Goal: Task Accomplishment & Management: Use online tool/utility

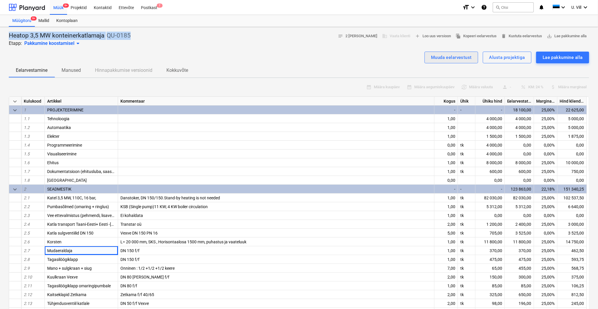
click at [463, 57] on div "Muuda eelarvestust" at bounding box center [451, 58] width 41 height 8
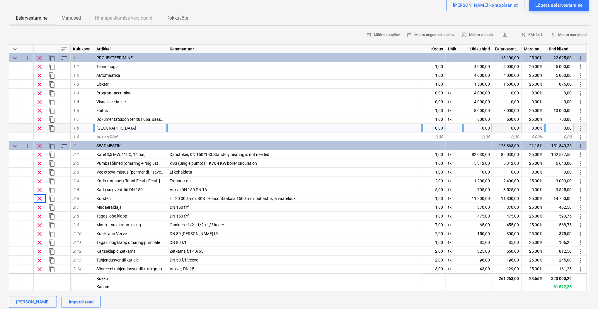
type textarea "x"
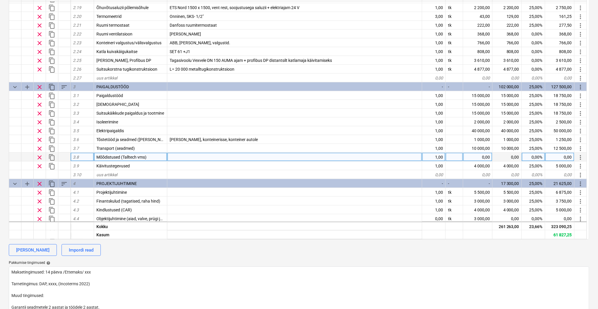
scroll to position [260, 0]
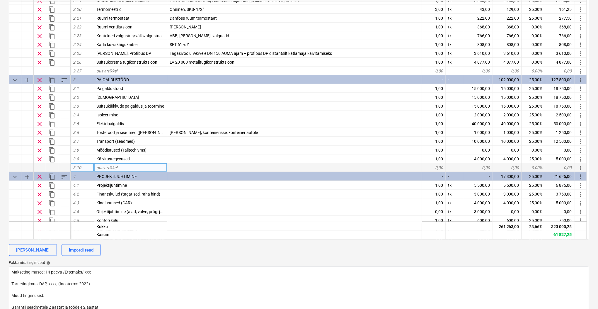
click at [121, 166] on div "uus artikkel" at bounding box center [130, 167] width 73 height 9
type input "Torutööde materjalid"
click at [441, 166] on div "0,00" at bounding box center [433, 167] width 23 height 9
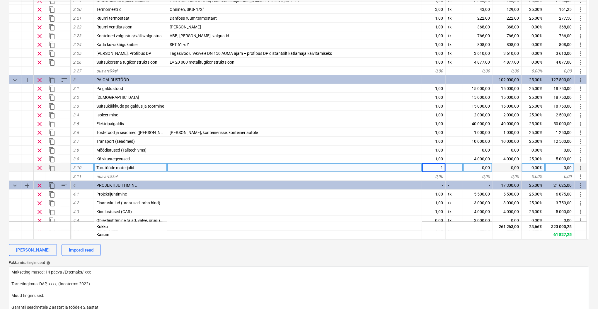
click at [452, 166] on div at bounding box center [454, 167] width 18 height 9
type textarea "x"
type input "tk"
click at [479, 166] on div "0,00" at bounding box center [477, 167] width 29 height 9
type textarea "x"
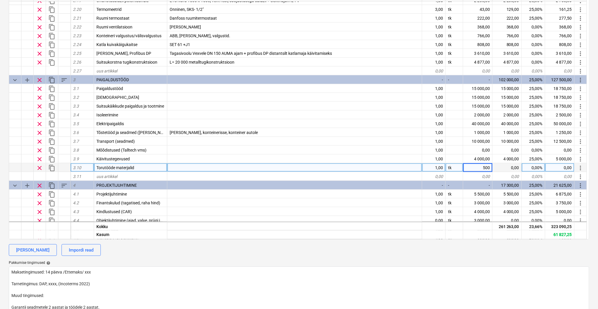
type input "5000"
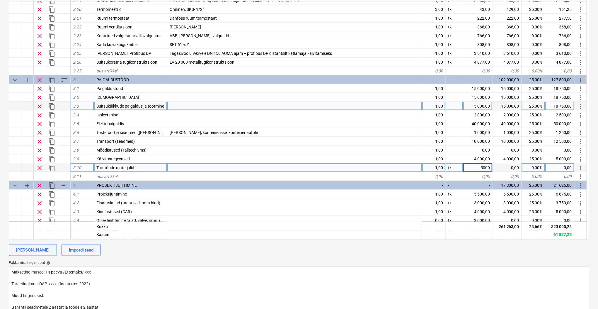
click at [351, 108] on div at bounding box center [294, 106] width 255 height 9
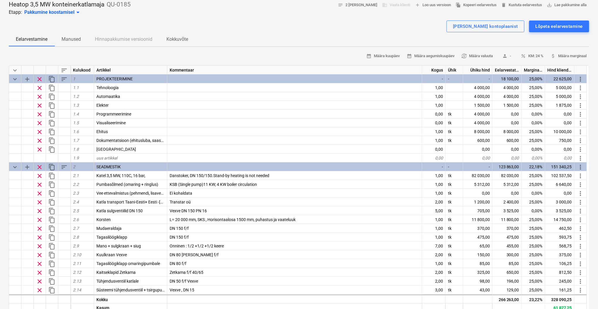
scroll to position [0, 0]
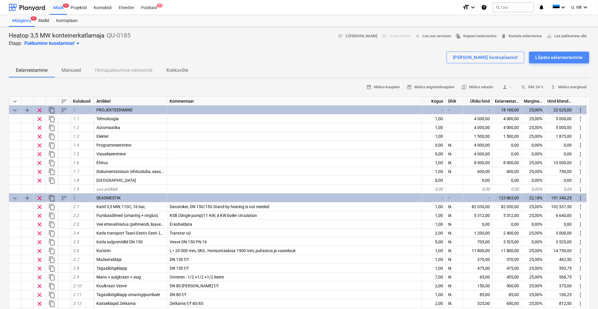
click at [550, 57] on div "Lõpeta eelarvestamine" at bounding box center [558, 58] width 47 height 8
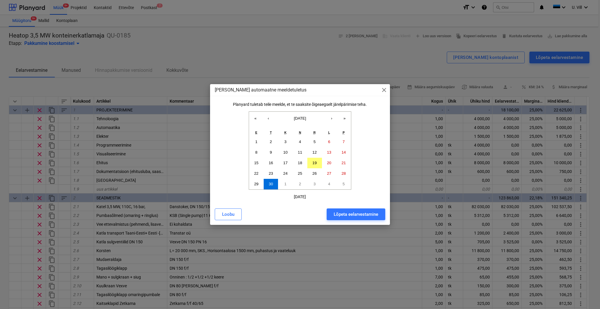
click at [355, 214] on div "Lõpeta eelarvestamine" at bounding box center [356, 214] width 45 height 8
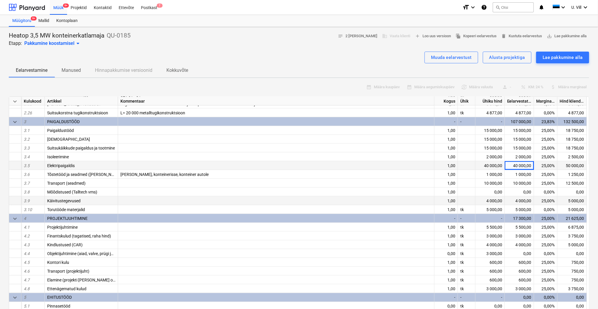
scroll to position [312, 0]
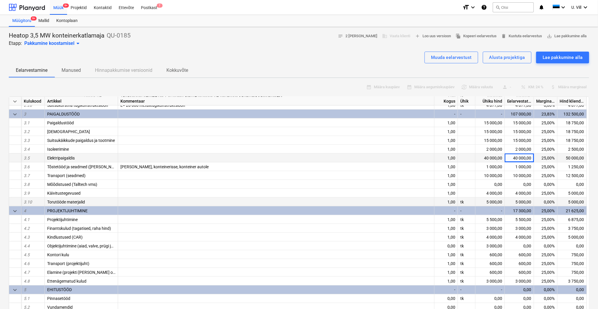
click at [149, 199] on div at bounding box center [276, 201] width 316 height 9
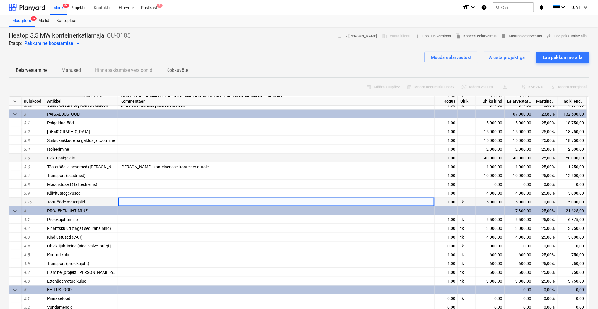
click at [149, 199] on div at bounding box center [276, 201] width 316 height 9
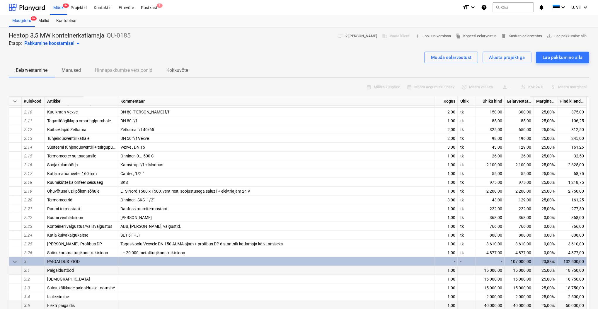
scroll to position [156, 0]
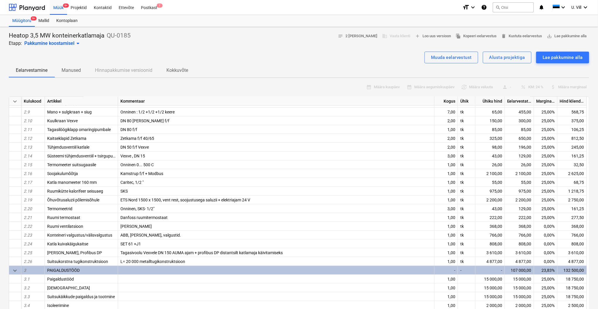
click at [465, 59] on div "Muuda eelarvestust" at bounding box center [451, 58] width 41 height 8
type textarea "x"
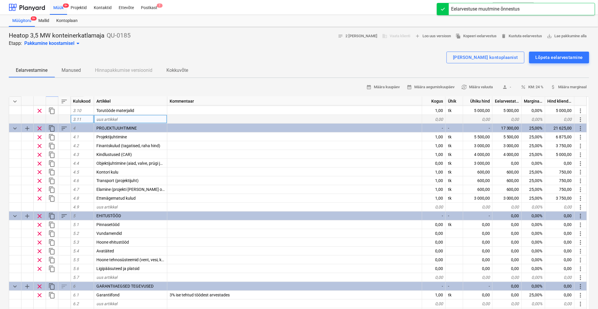
scroll to position [317, 0]
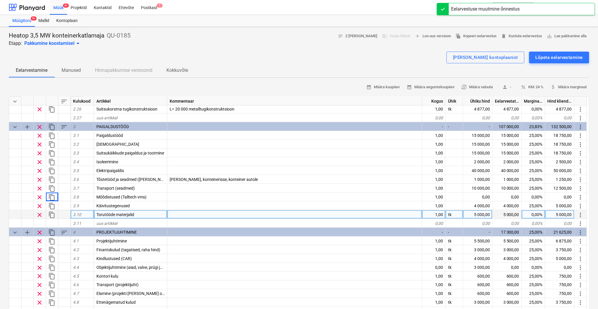
click at [195, 213] on div at bounding box center [294, 214] width 255 height 9
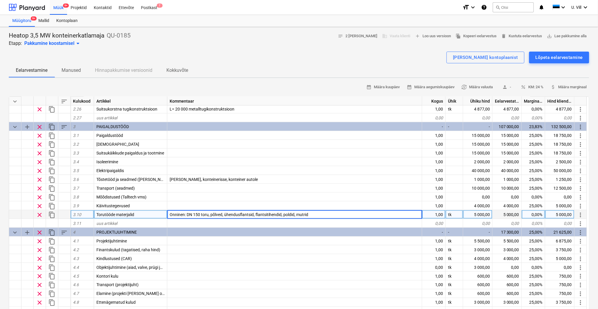
type input "Onninen: DN 150 toru, põlved, ühendusflantsid, flantsitihendid, poldid, mutrid"
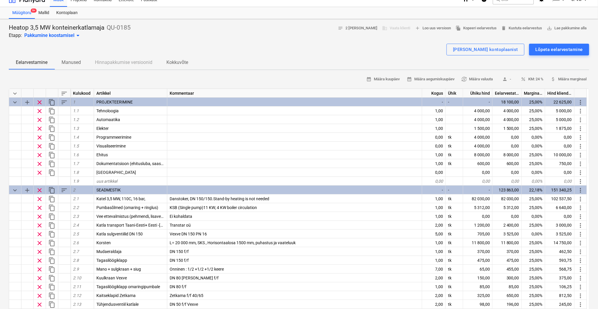
scroll to position [0, 0]
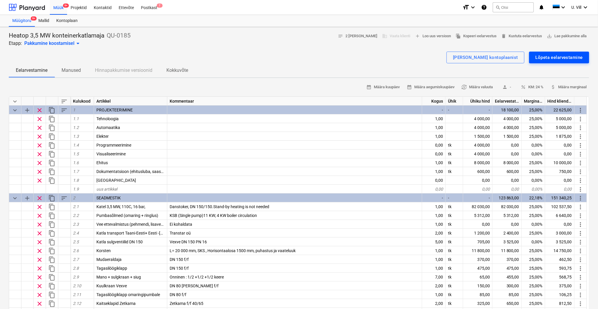
click at [549, 57] on div "Lõpeta eelarvestamine" at bounding box center [558, 58] width 47 height 8
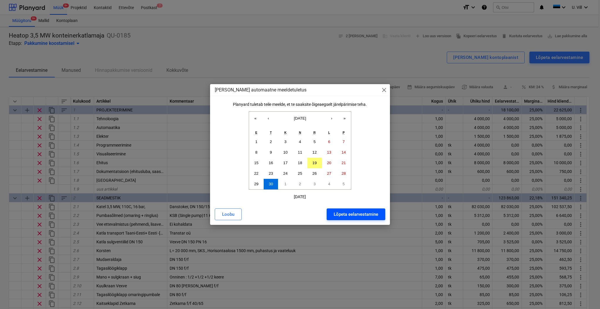
click at [358, 212] on div "Lõpeta eelarvestamine" at bounding box center [356, 214] width 45 height 8
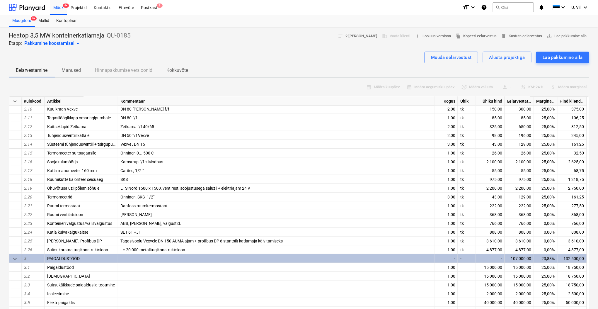
scroll to position [151, 0]
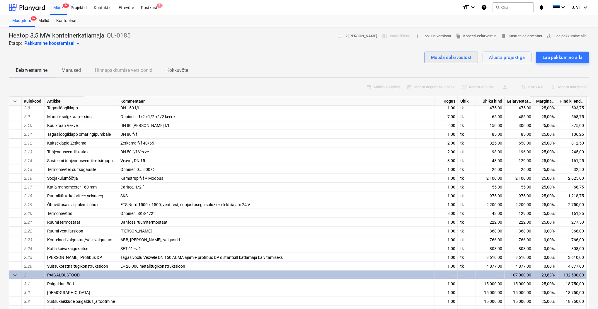
click at [457, 59] on div "Muuda eelarvestust" at bounding box center [451, 58] width 41 height 8
type textarea "x"
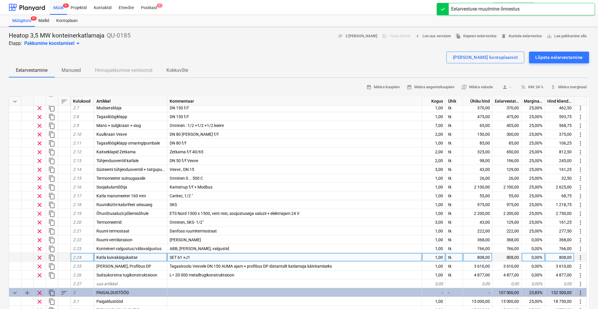
scroll to position [204, 0]
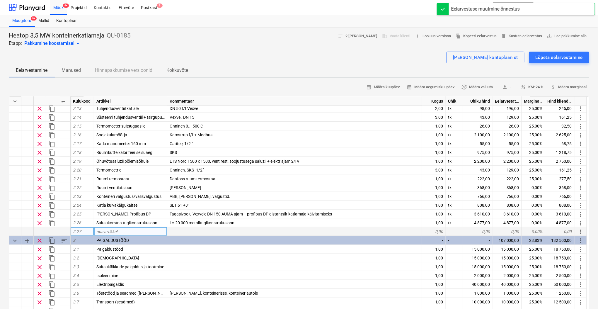
click at [124, 230] on div "uus artikkel" at bounding box center [130, 231] width 73 height 9
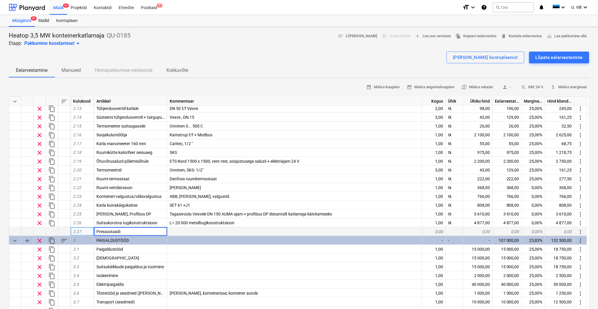
type input "Pressostaadid"
click at [440, 230] on div "0,00" at bounding box center [433, 231] width 23 height 9
type textarea "x"
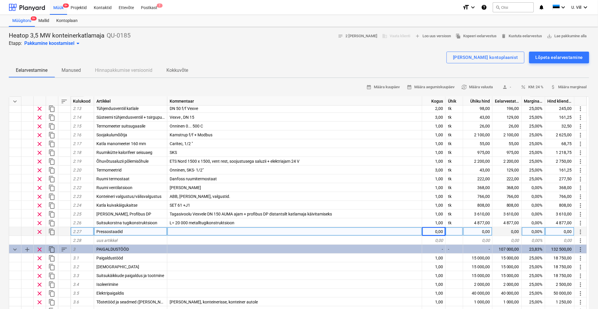
click at [456, 229] on div at bounding box center [454, 231] width 18 height 9
type input "tk"
click at [483, 231] on div "0,00" at bounding box center [477, 231] width 29 height 9
type textarea "x"
type input "723"
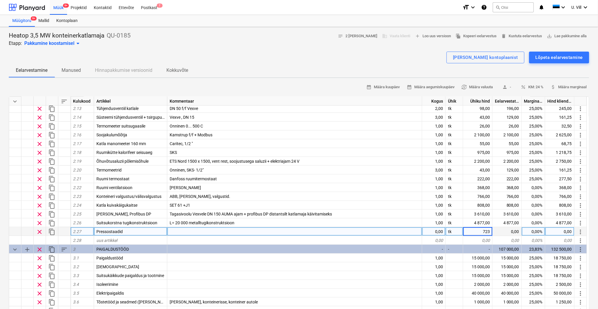
click at [379, 59] on div "[PERSON_NAME] kontoplaanist Lõpeta eelarvestamine" at bounding box center [299, 58] width 580 height 12
type textarea "x"
click at [128, 230] on div "Pressostaadid" at bounding box center [130, 231] width 73 height 9
click at [127, 230] on input "Pressostaadid" at bounding box center [130, 231] width 73 height 8
type input "Pressostaadid, temperatuuriandur"
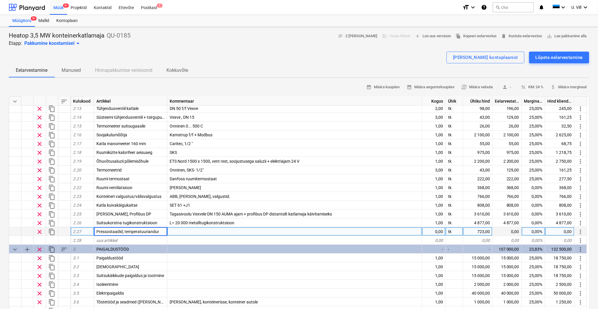
click at [189, 228] on div at bounding box center [294, 231] width 255 height 9
type textarea "x"
type input "Onninen"
click at [437, 230] on div "0,00" at bounding box center [433, 231] width 23 height 9
type textarea "x"
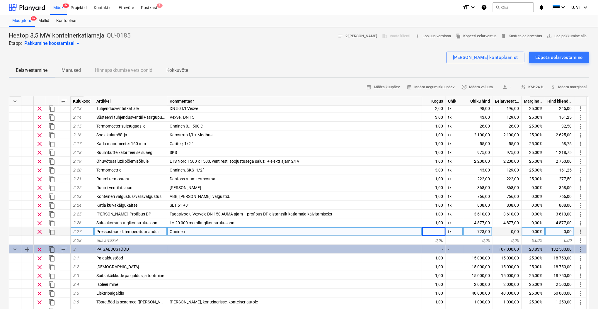
type input "1"
click at [553, 57] on div "Lõpeta eelarvestamine" at bounding box center [558, 58] width 47 height 8
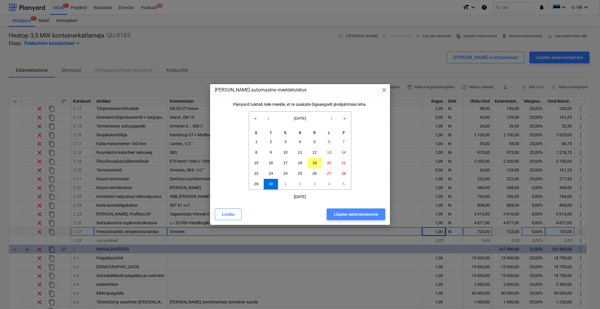
click at [362, 208] on button "Lõpeta eelarvestamine" at bounding box center [356, 214] width 59 height 12
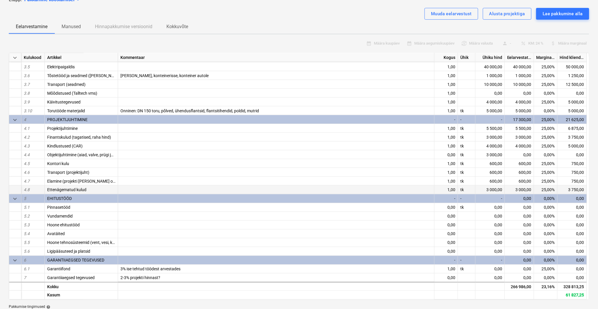
scroll to position [52, 0]
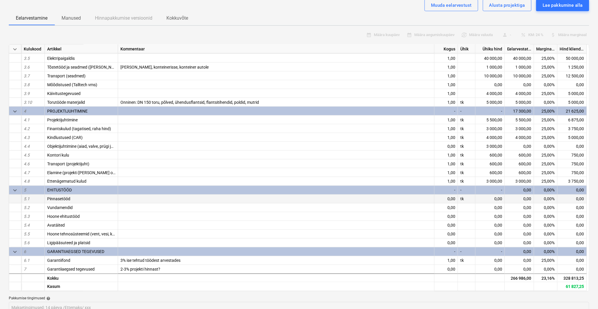
click at [73, 199] on div "Pinnasetööd" at bounding box center [81, 198] width 73 height 9
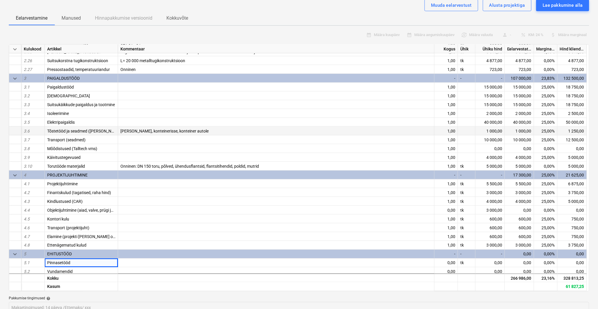
scroll to position [264, 0]
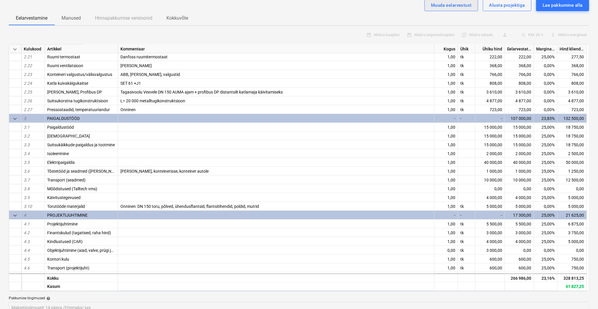
click at [455, 4] on div "Muuda eelarvestust" at bounding box center [451, 5] width 41 height 8
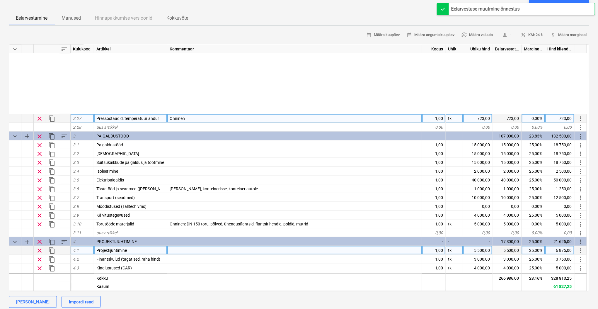
type textarea "x"
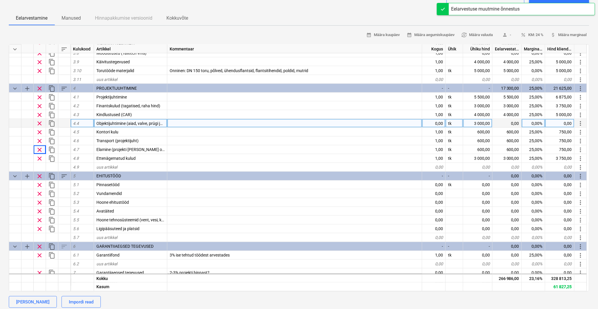
scroll to position [430, 0]
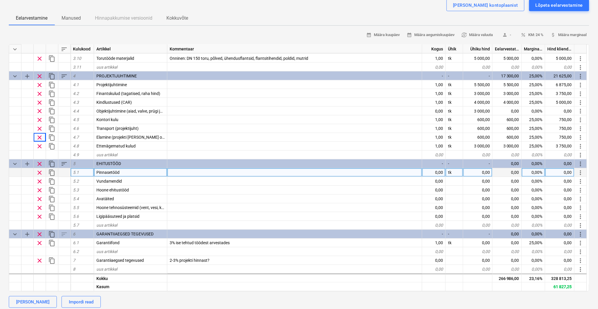
click at [126, 172] on div "Pinnasetööd" at bounding box center [130, 172] width 73 height 9
type input "Konteimer"
click at [199, 169] on div at bounding box center [294, 172] width 255 height 9
type textarea "x"
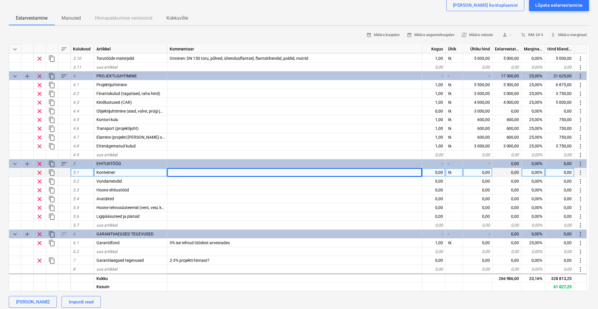
click at [438, 171] on div "0,00" at bounding box center [433, 172] width 23 height 9
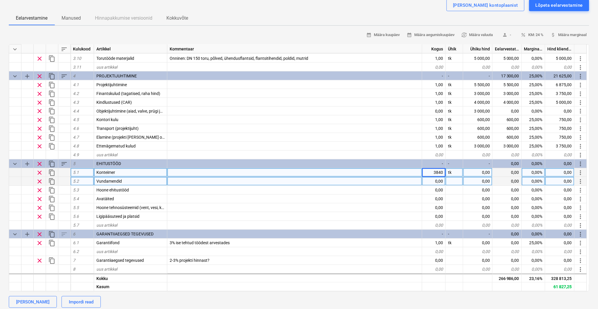
type input "38400"
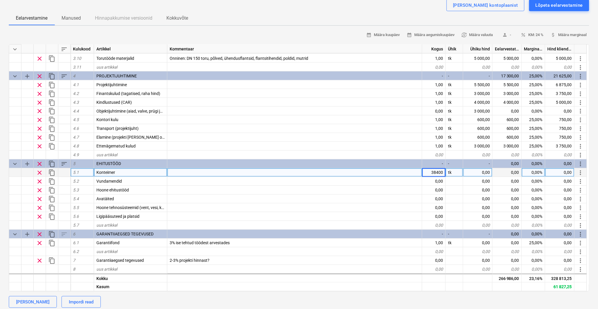
click at [345, 16] on div "Eelarvestamine Manused Hinnapakkumise versioonid Kokkuvõte" at bounding box center [299, 18] width 580 height 14
click at [485, 169] on div "0,00" at bounding box center [477, 172] width 29 height 9
type textarea "x"
type input "38400"
click at [382, 13] on div "Eelarvestamine Manused Hinnapakkumise versioonid Kokkuvõte" at bounding box center [299, 18] width 580 height 14
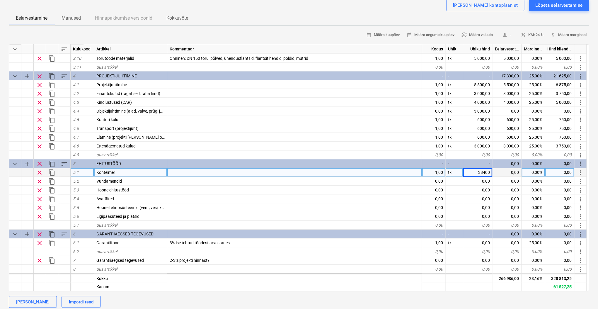
type textarea "x"
click at [111, 171] on span "Konteimer" at bounding box center [105, 172] width 19 height 5
click at [111, 173] on input "Konteimer" at bounding box center [130, 172] width 73 height 8
click at [110, 170] on input "Konteimer" at bounding box center [130, 172] width 73 height 8
type input "Konteiner"
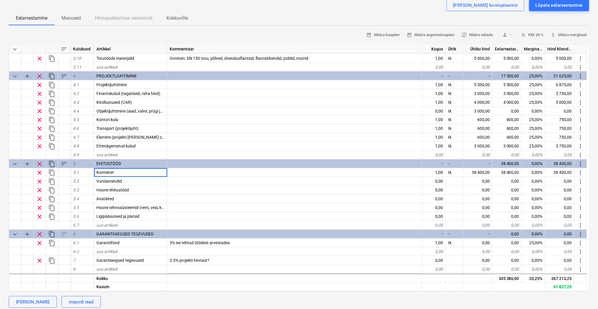
click at [333, 19] on div "Eelarvestamine Manused Hinnapakkumise versioonid Kokkuvõte" at bounding box center [299, 18] width 580 height 14
type textarea "x"
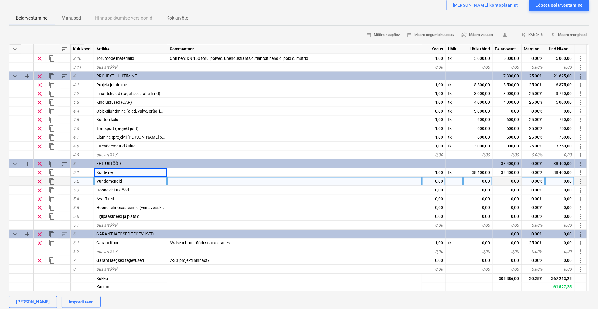
click at [128, 181] on div "Vundamendid" at bounding box center [130, 181] width 73 height 9
type input "Konteineri paigaldus"
click at [322, 9] on div "[PERSON_NAME] kontoplaanist Lõpeta eelarvestamine" at bounding box center [299, 5] width 580 height 12
type textarea "x"
click at [436, 183] on div "0,00" at bounding box center [433, 181] width 23 height 9
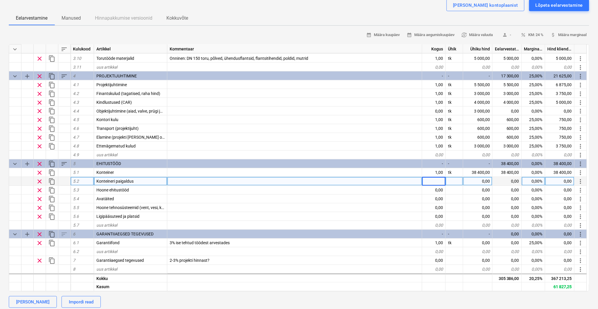
type input "1"
click at [460, 180] on div at bounding box center [454, 181] width 18 height 9
type textarea "x"
type input "tk"
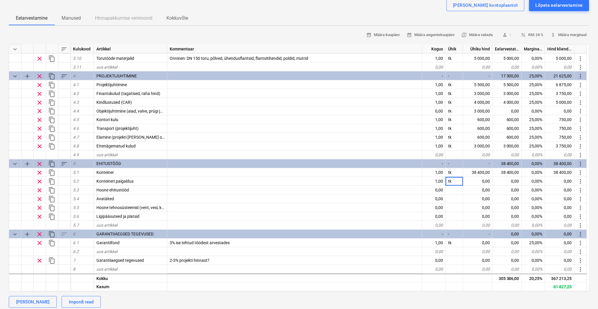
click at [404, 6] on div "[PERSON_NAME] kontoplaanist Lõpeta eelarvestamine" at bounding box center [299, 5] width 580 height 12
type textarea "x"
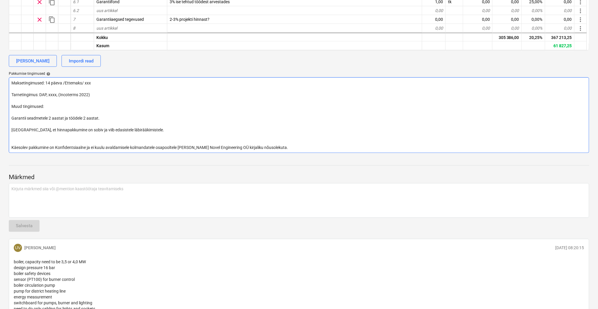
scroll to position [364, 0]
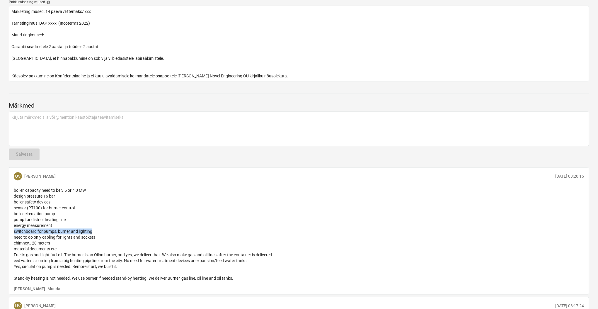
drag, startPoint x: 14, startPoint y: 230, endPoint x: 95, endPoint y: 234, distance: 80.3
click at [95, 234] on span "boiler, capacity need to be 3,5 or 4,0 MW design pressure 16 bar boiler safety …" at bounding box center [143, 234] width 259 height 93
copy span "switchboard for pumps, burner and lighting"
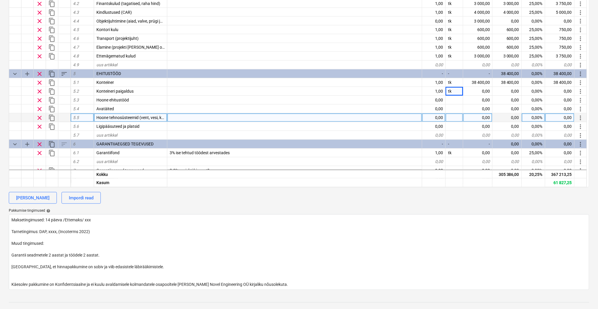
scroll to position [430, 0]
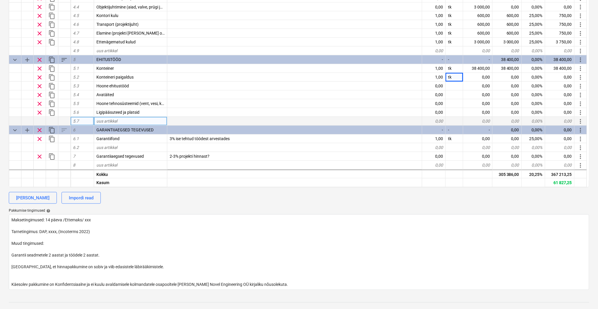
click at [124, 118] on div "uus artikkel" at bounding box center [130, 121] width 73 height 9
type input "KKS kodeerimine ja paigaldus"
click at [439, 121] on div "0,00" at bounding box center [433, 121] width 23 height 9
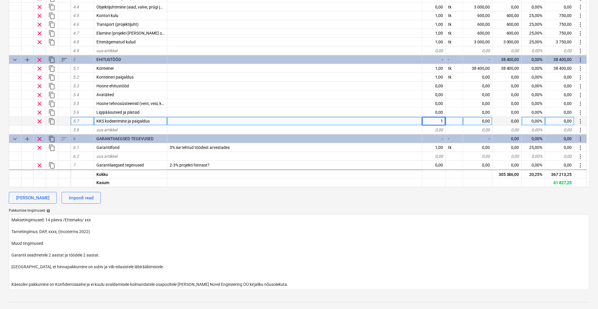
click at [457, 120] on div at bounding box center [454, 121] width 18 height 9
type textarea "x"
type input "tk"
click at [480, 121] on div "0,00" at bounding box center [477, 121] width 29 height 9
type textarea "x"
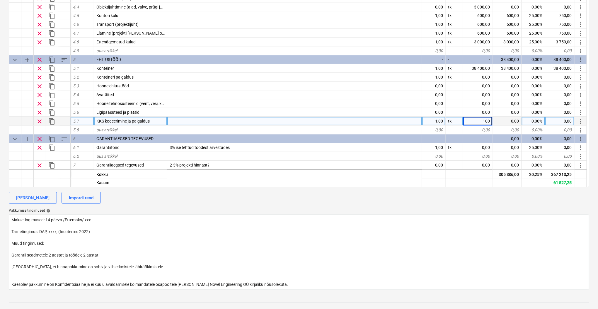
type input "1000"
click at [469, 244] on textarea "Maksetingimused: 14 päeva /Ettemaks/ xxx Tarnetingimus: DAP, xxxx, (Incoterms 2…" at bounding box center [299, 252] width 580 height 76
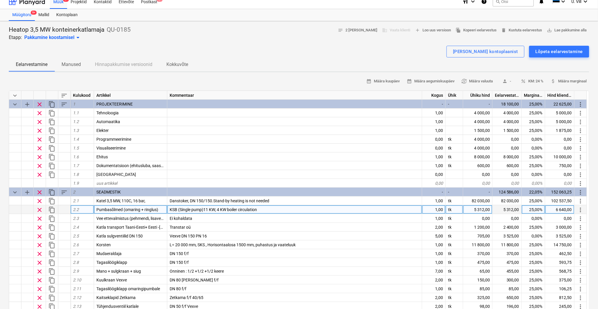
scroll to position [0, 0]
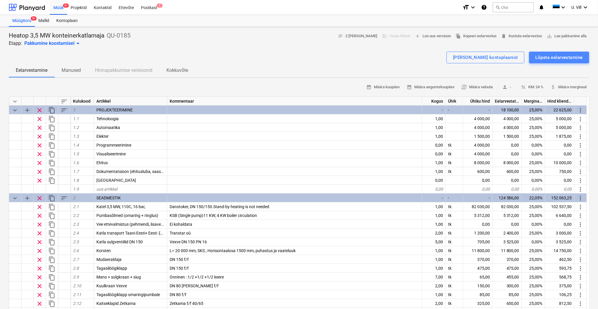
click at [546, 57] on div "Lõpeta eelarvestamine" at bounding box center [558, 58] width 47 height 8
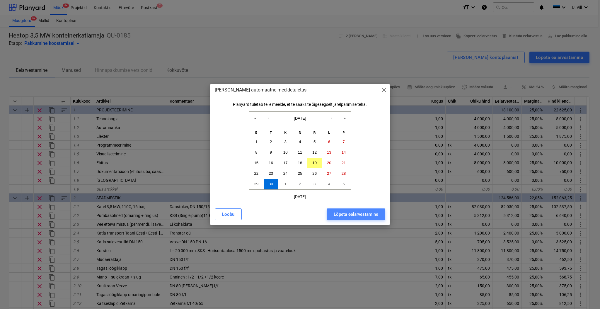
click at [346, 214] on div "Lõpeta eelarvestamine" at bounding box center [356, 214] width 45 height 8
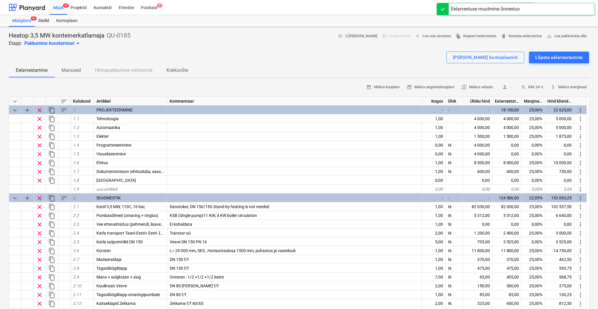
type textarea "x"
